Goal: Submit feedback/report problem

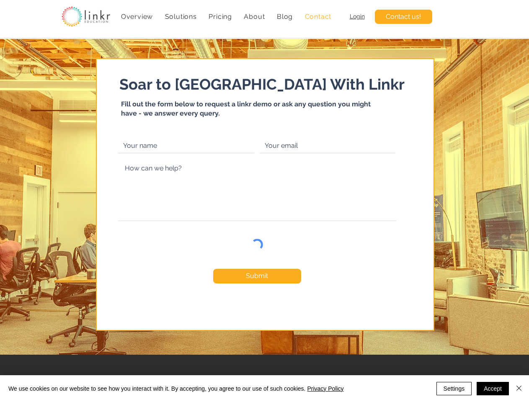
click at [180, 16] on span "Solutions" at bounding box center [181, 17] width 32 height 8
click at [254, 16] on span "About" at bounding box center [254, 17] width 21 height 8
click at [257, 276] on span "Submit" at bounding box center [257, 275] width 22 height 9
click at [454, 388] on button "Settings" at bounding box center [454, 388] width 36 height 13
click at [492, 388] on div at bounding box center [264, 201] width 529 height 402
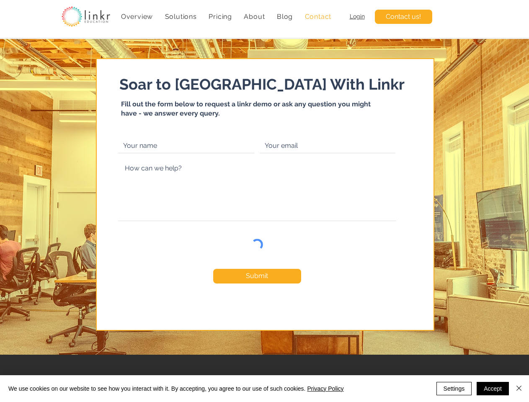
click at [519, 388] on div at bounding box center [264, 201] width 529 height 402
